Goal: Information Seeking & Learning: Learn about a topic

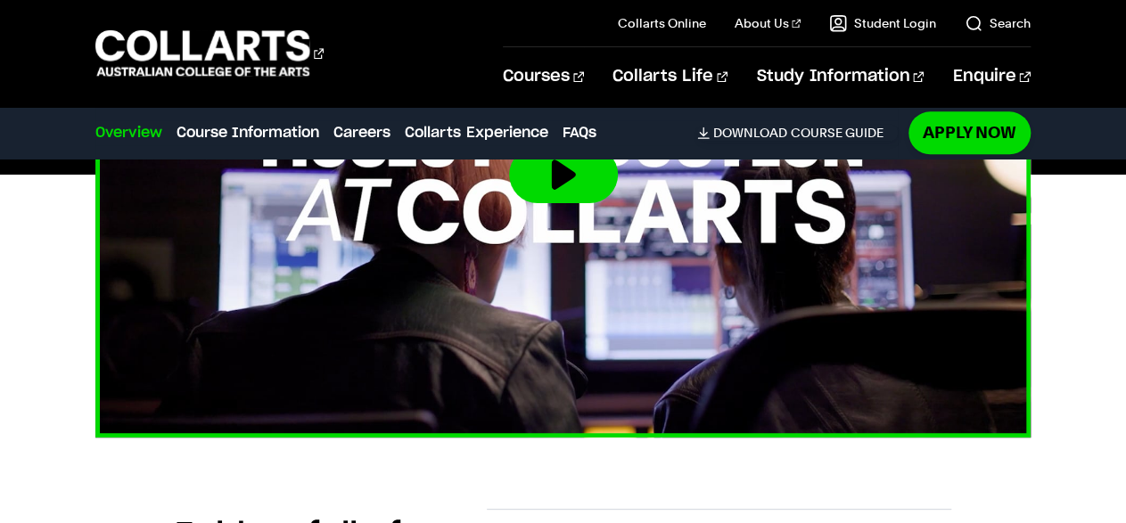
scroll to position [7716, 0]
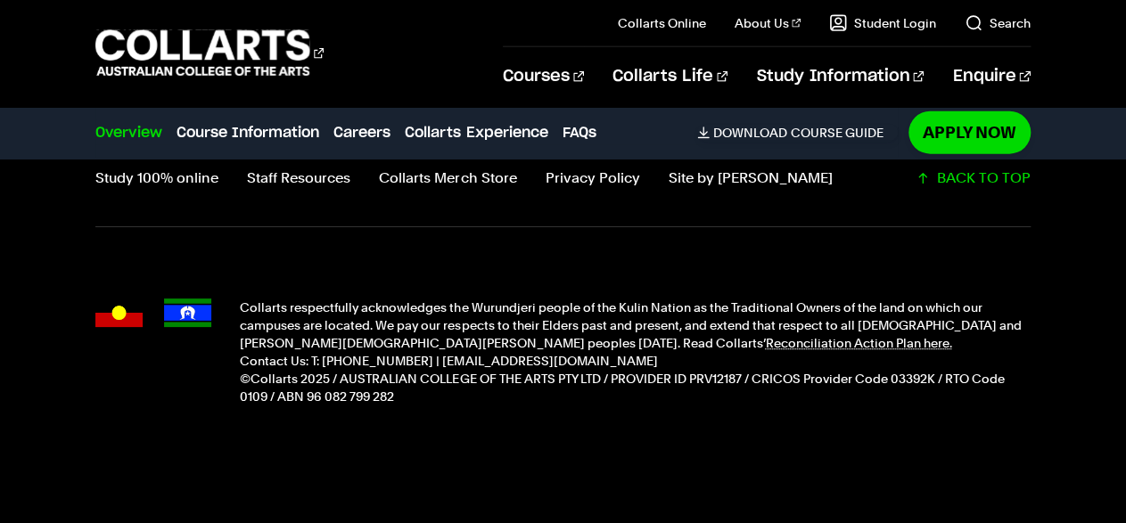
click at [277, 352] on p "Contact Us: T: [PHONE_NUMBER] | [EMAIL_ADDRESS][DOMAIN_NAME]" at bounding box center [635, 361] width 790 height 18
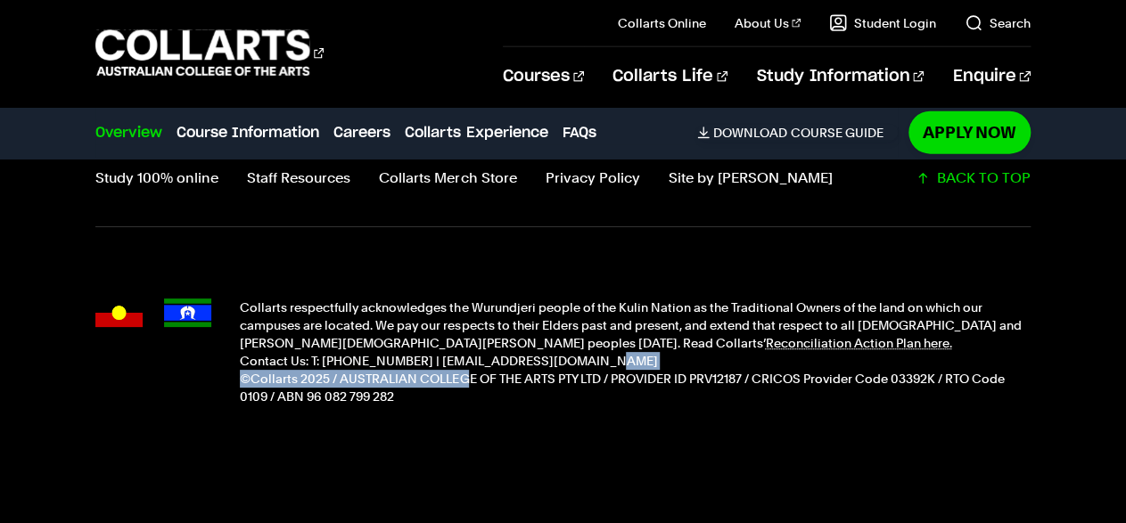
drag, startPoint x: 574, startPoint y: 337, endPoint x: 564, endPoint y: 444, distance: 107.4
click at [471, 347] on div "Collarts respectfully acknowledges the Wurundjeri people of the Kulin Nation as…" at bounding box center [635, 352] width 790 height 107
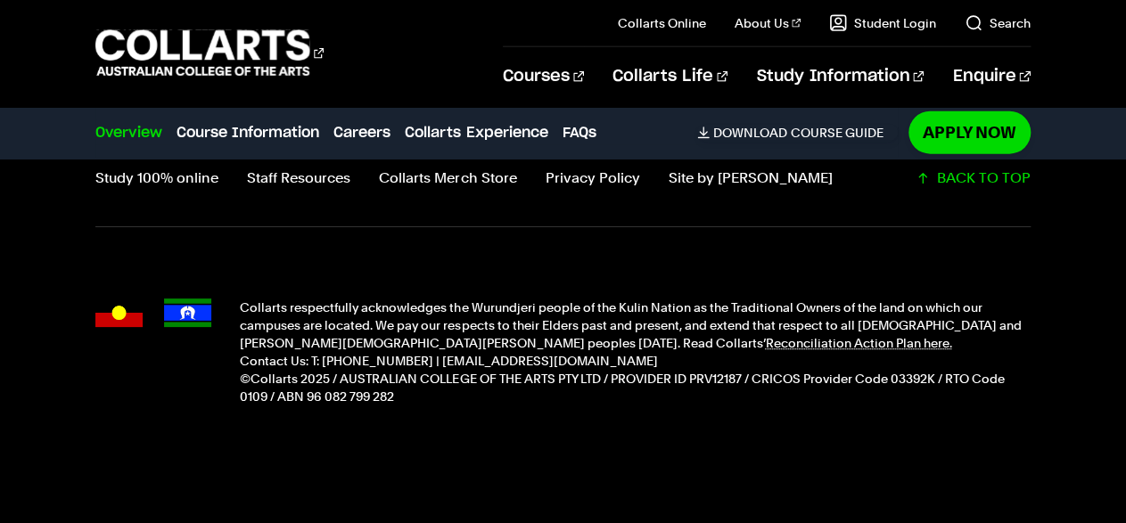
click at [562, 439] on footer "Collarts Newsletter Sign Up CONNECT WITH US Study 100% online Staff Resources C…" at bounding box center [563, 239] width 1126 height 616
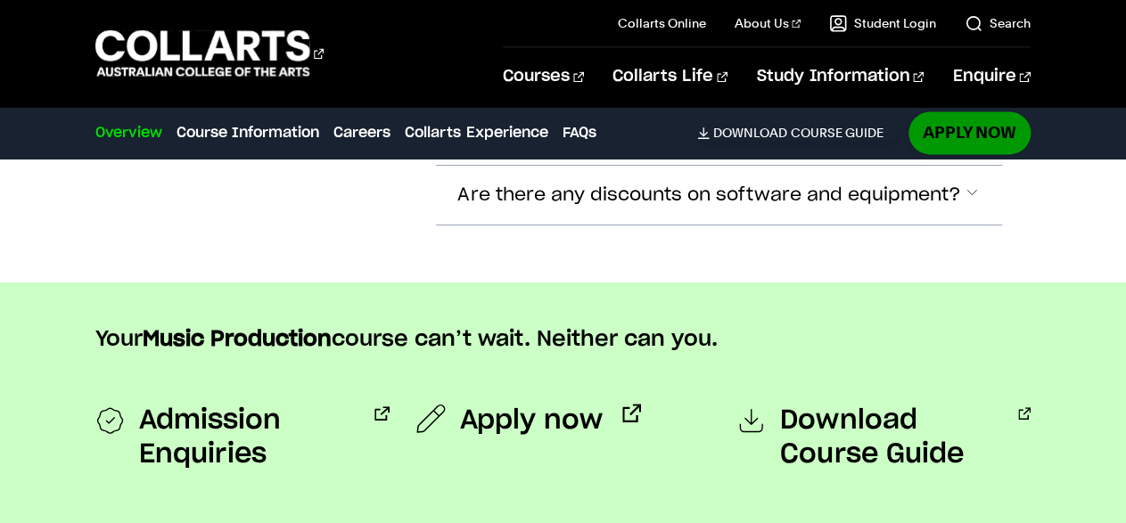
scroll to position [6914, 0]
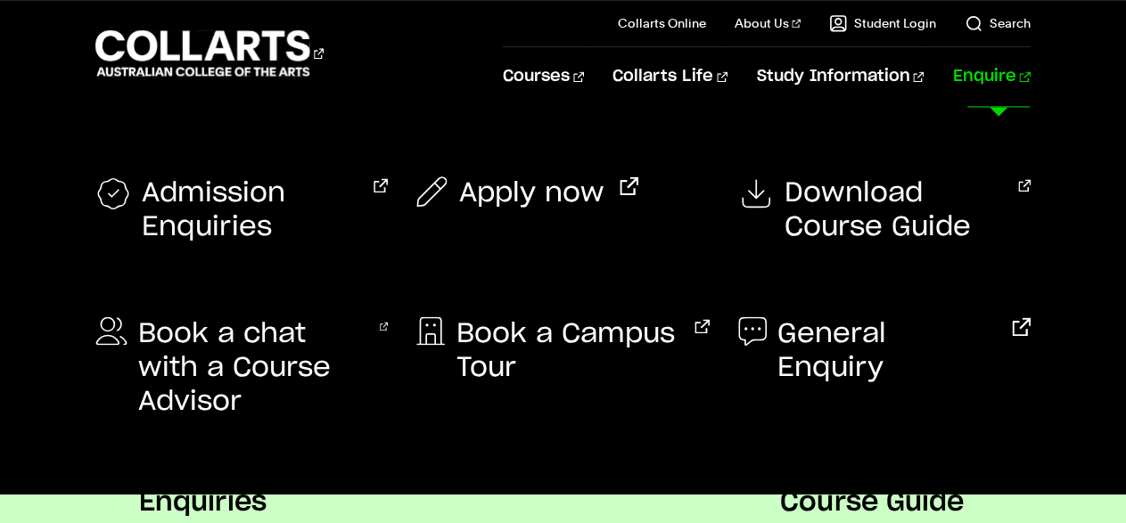
click at [992, 70] on link "Enquire" at bounding box center [991, 76] width 78 height 59
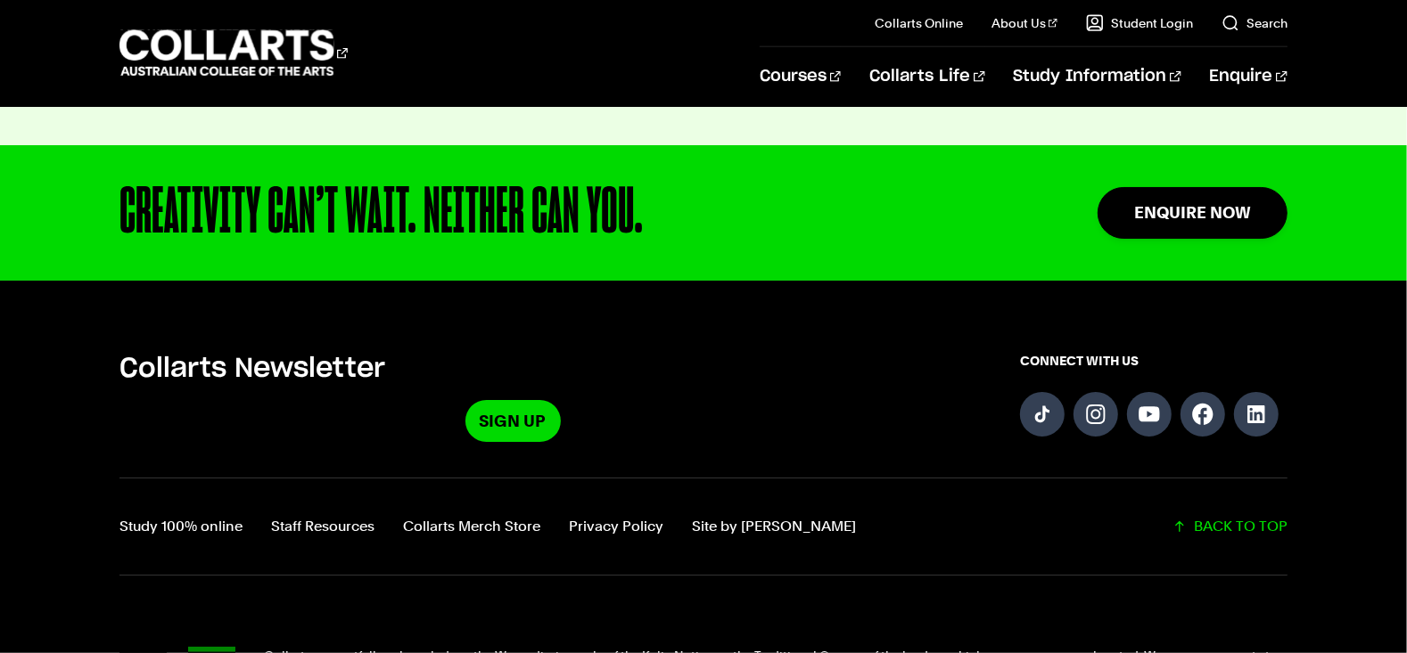
scroll to position [1401, 0]
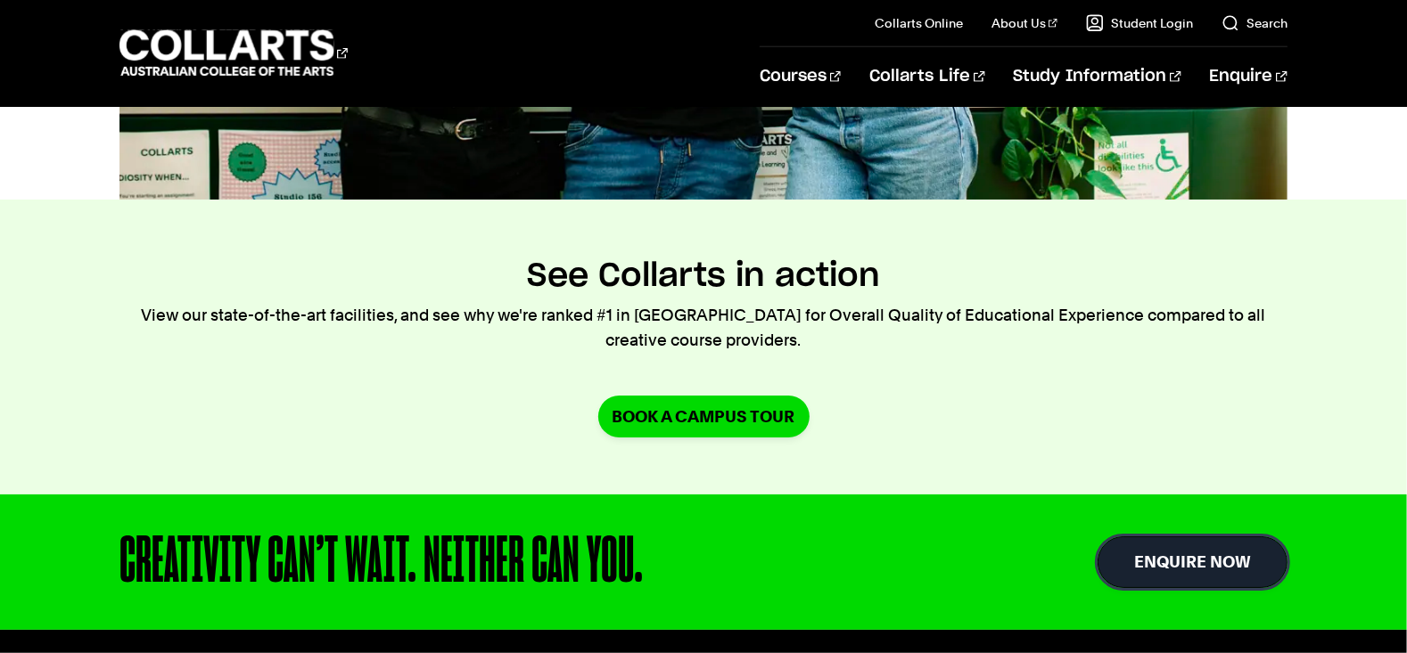
click at [1125, 522] on link "Enquire Now" at bounding box center [1192, 562] width 190 height 51
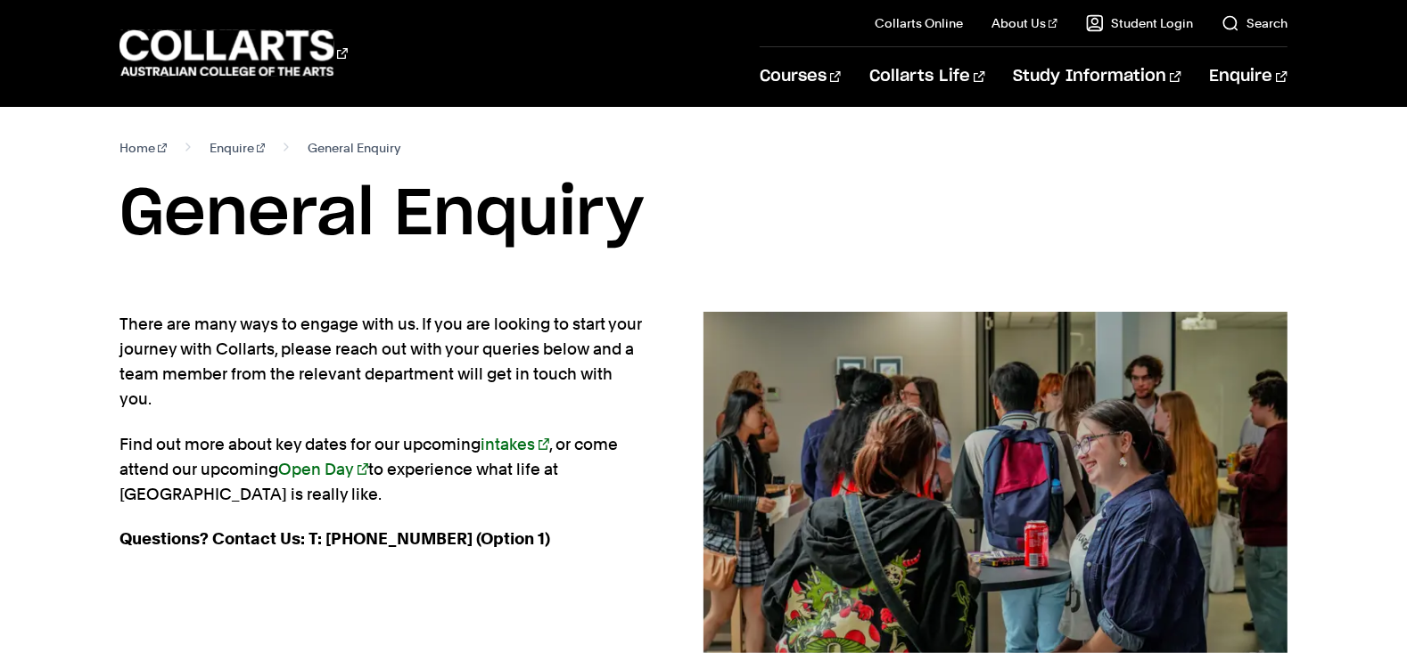
scroll to position [1913, 0]
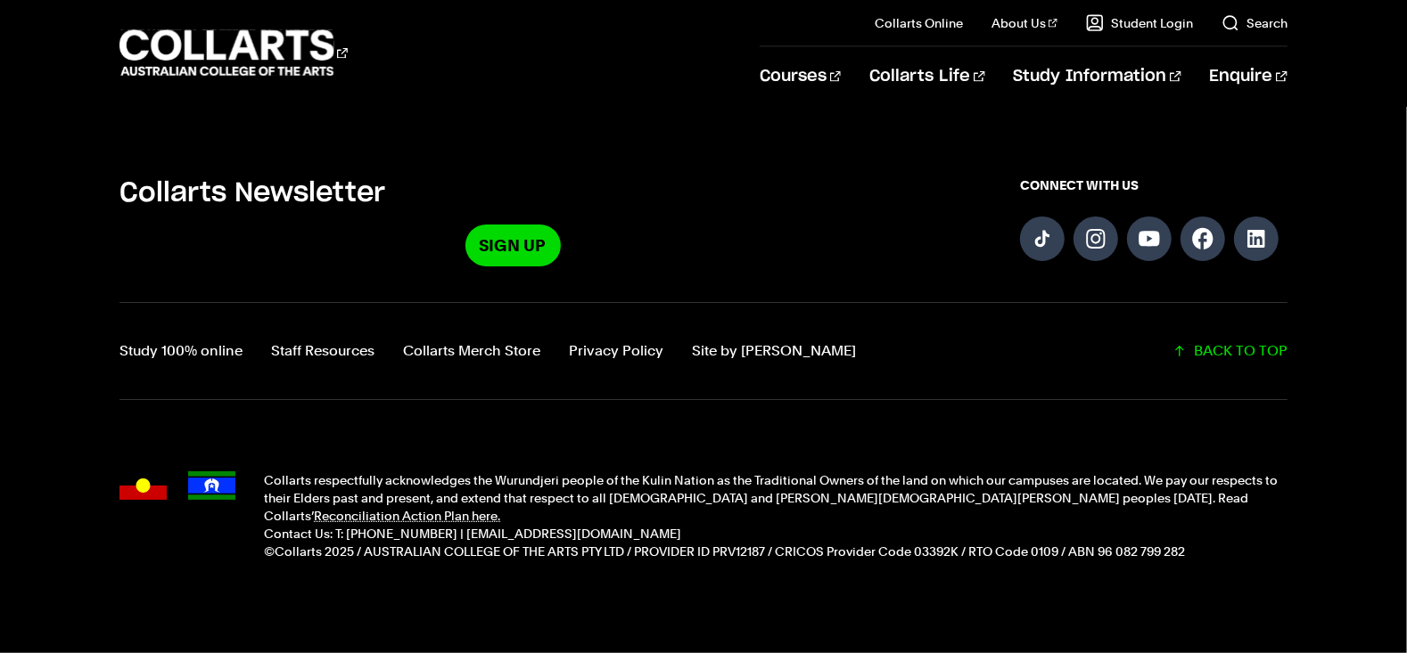
click at [307, 525] on p "Contact Us: T: [PHONE_NUMBER] | [EMAIL_ADDRESS][DOMAIN_NAME]" at bounding box center [775, 534] width 1023 height 18
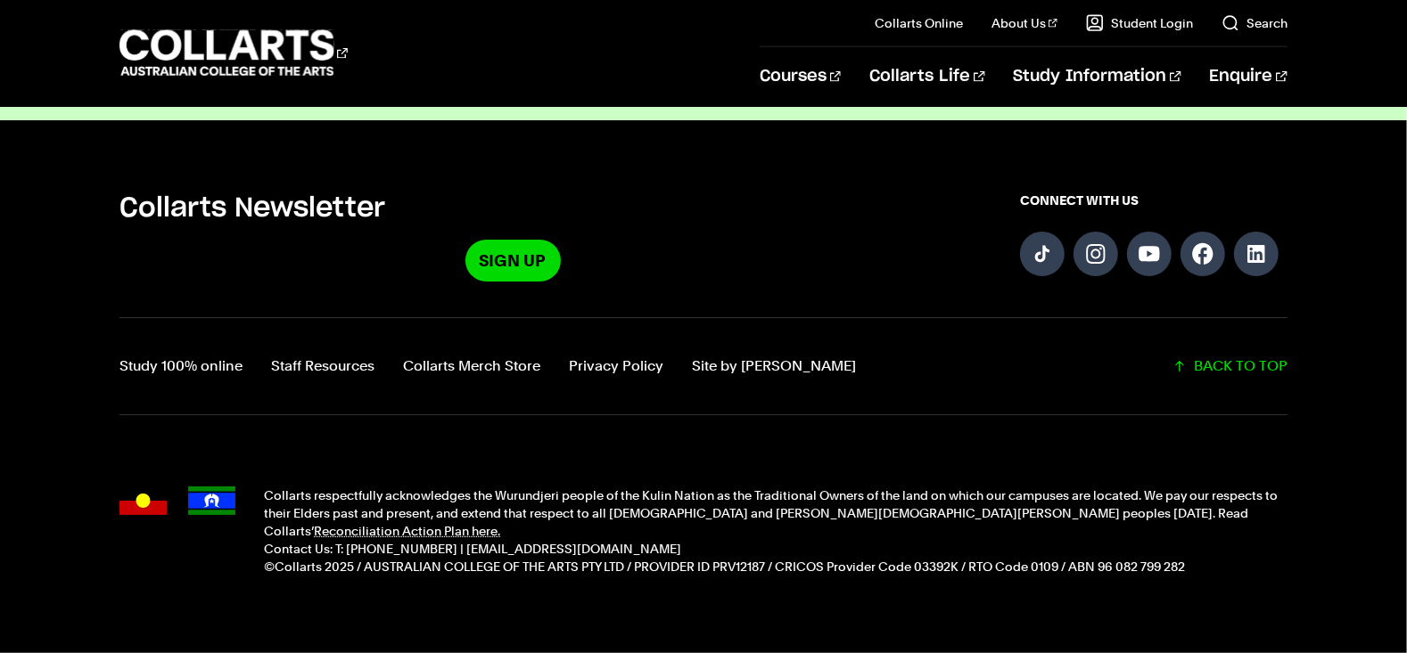
scroll to position [1690, 0]
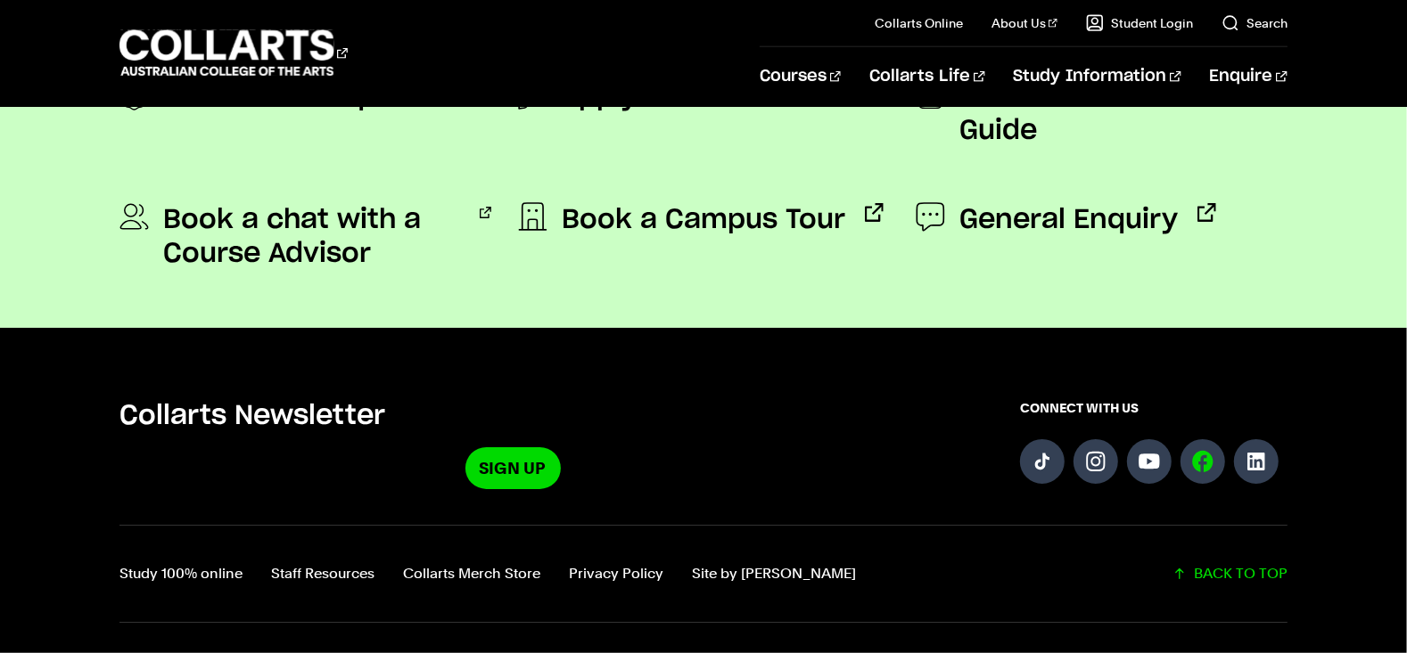
click at [1189, 439] on link "Follow us on Facebook" at bounding box center [1202, 461] width 45 height 45
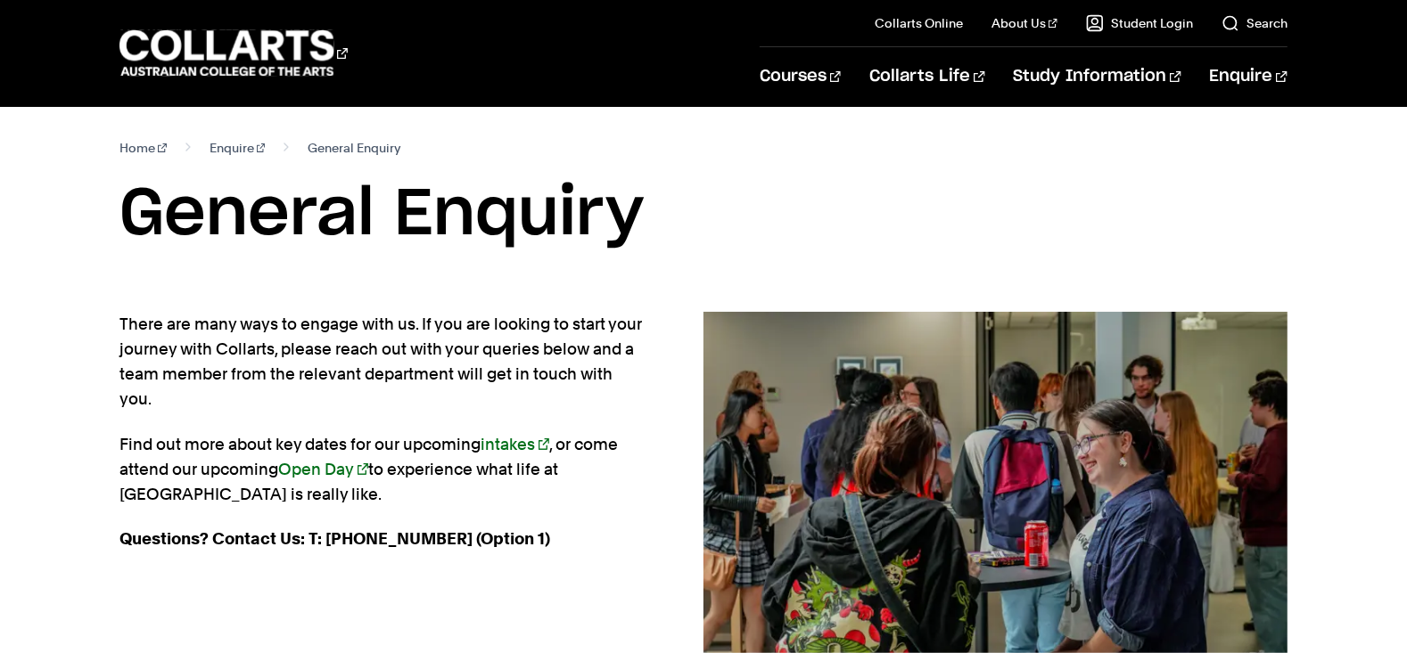
click at [269, 26] on div "Courses Collarts Online Study 100% online About Us History & Values Strategic P…" at bounding box center [703, 53] width 1407 height 106
click at [300, 63] on 1 "Go to homepage" at bounding box center [226, 53] width 215 height 46
